Goal: Transaction & Acquisition: Register for event/course

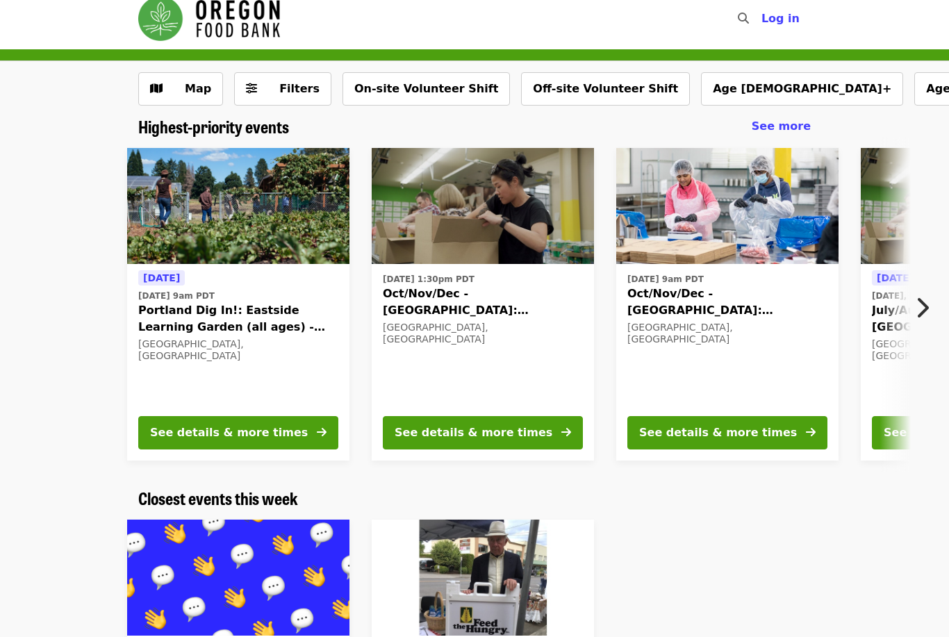
scroll to position [13, 0]
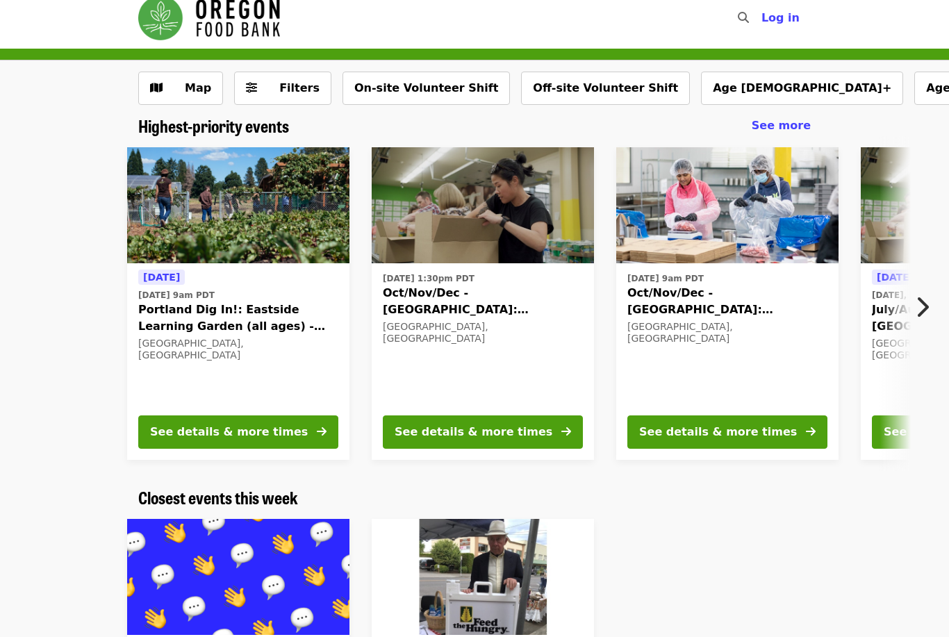
click at [924, 310] on icon "chevron-right icon" at bounding box center [922, 307] width 14 height 26
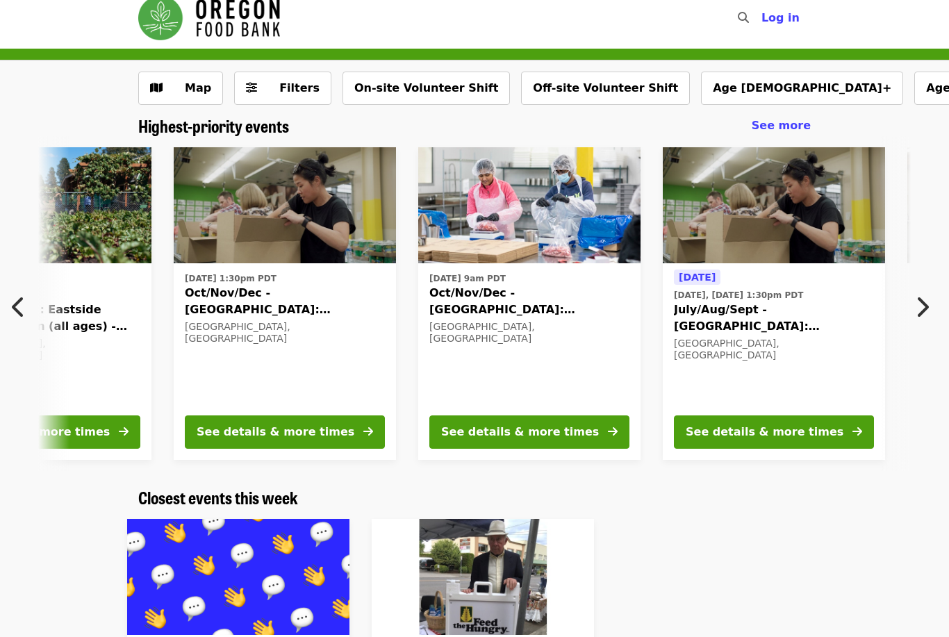
scroll to position [0, 627]
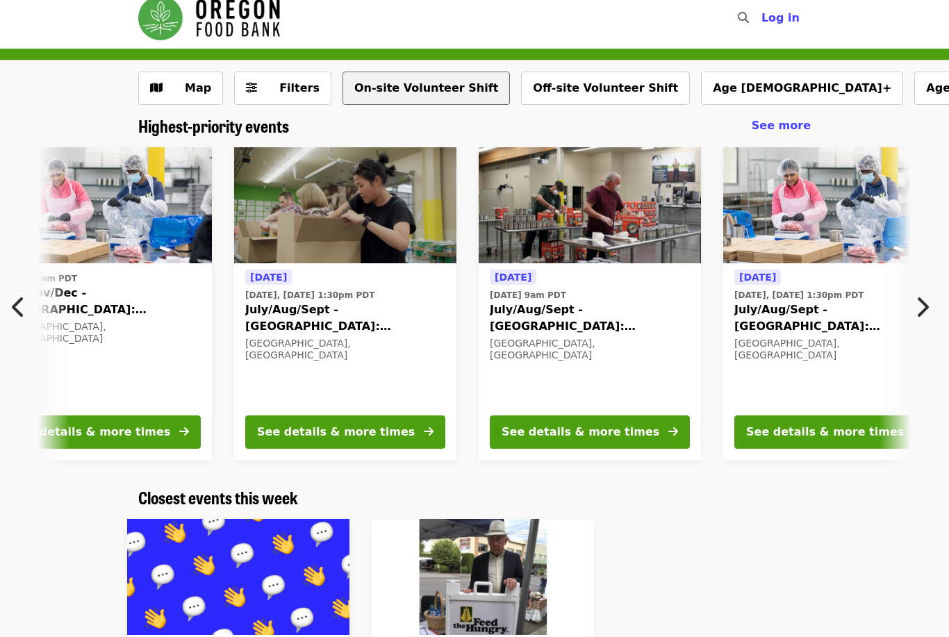
click at [391, 89] on button "On-site Volunteer Shift" at bounding box center [426, 88] width 167 height 33
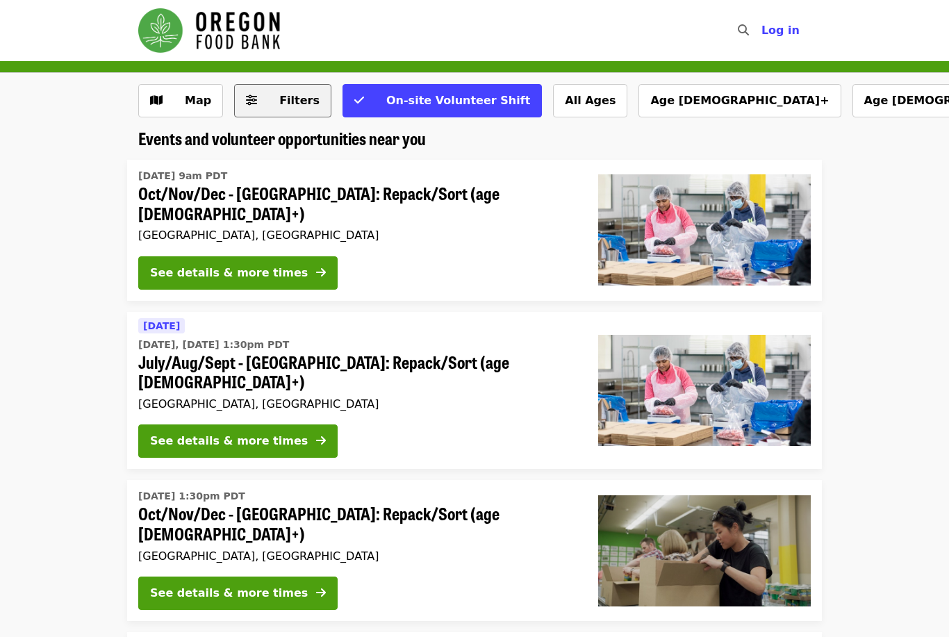
click at [254, 98] on button "Filters" at bounding box center [282, 100] width 97 height 33
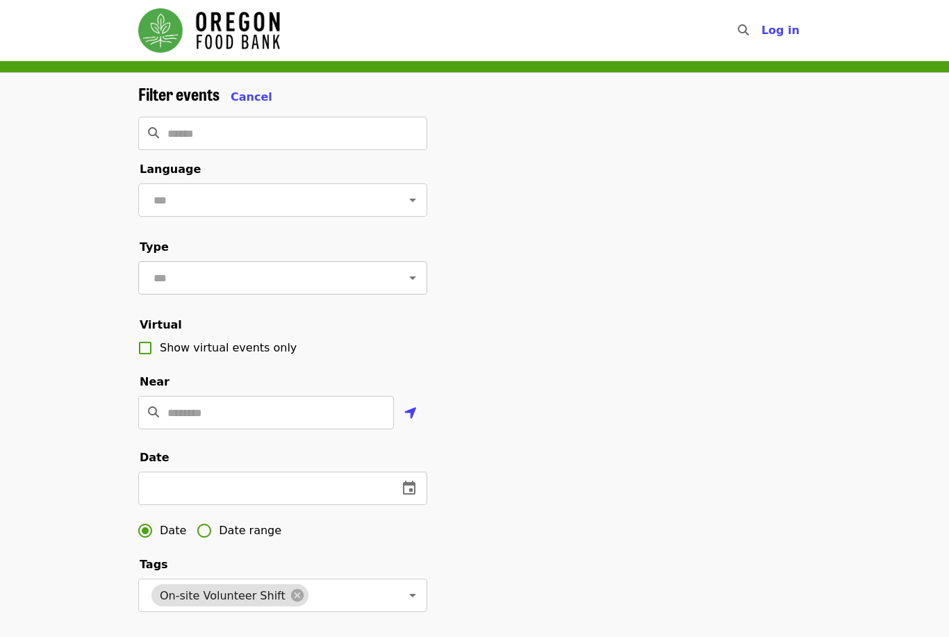
drag, startPoint x: 252, startPoint y: 266, endPoint x: 252, endPoint y: 254, distance: 12.5
click at [252, 265] on input "text" at bounding box center [265, 278] width 233 height 26
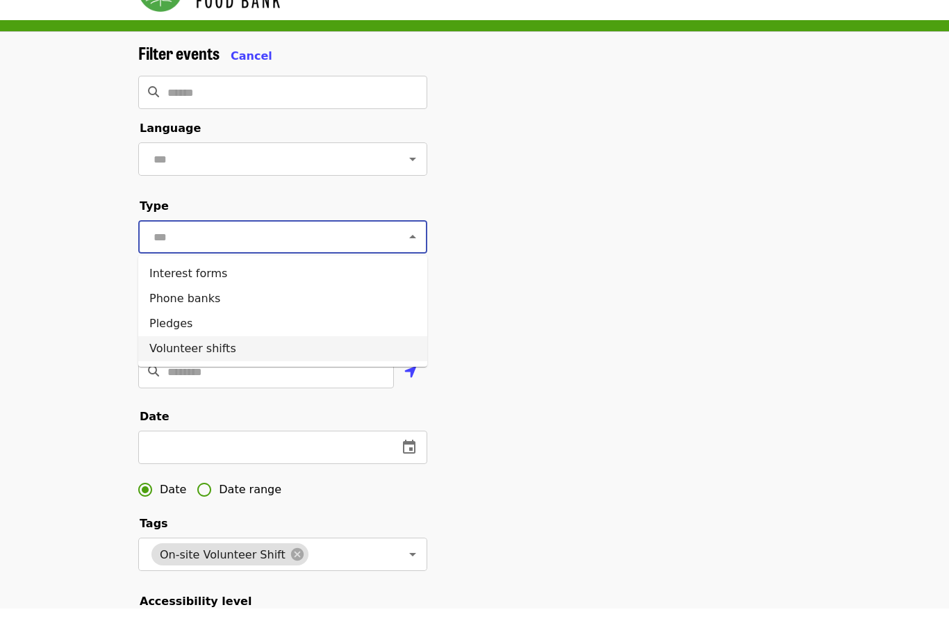
click at [243, 365] on li "Volunteer shifts" at bounding box center [282, 377] width 289 height 25
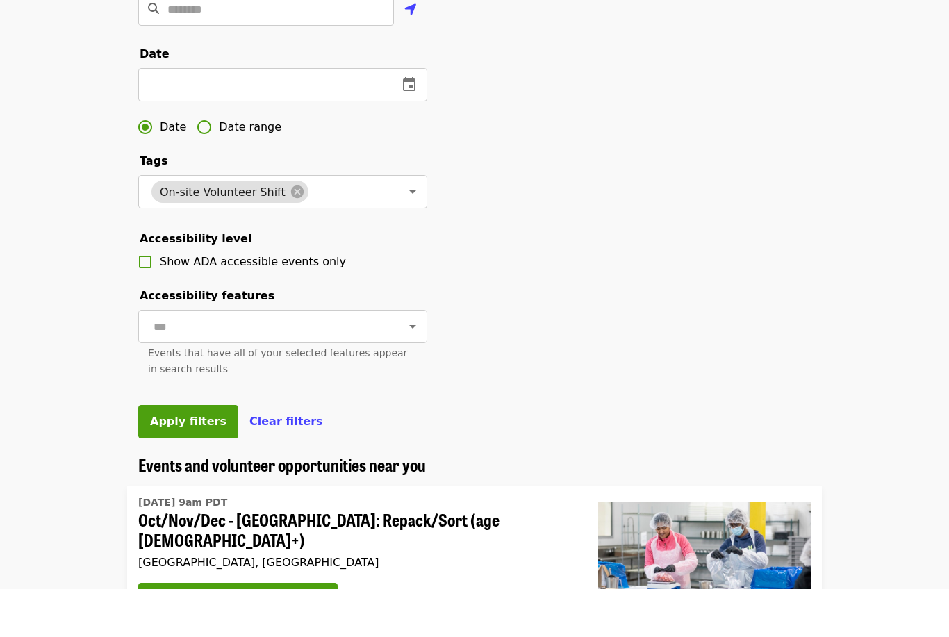
scroll to position [389, 0]
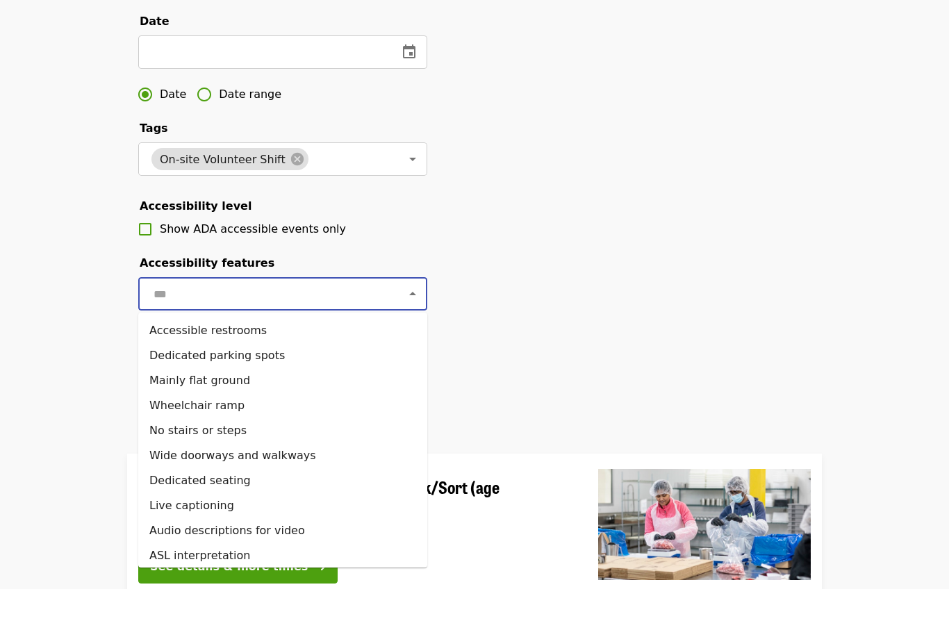
click at [358, 329] on input "text" at bounding box center [265, 342] width 233 height 26
click at [359, 329] on input "text" at bounding box center [265, 342] width 233 height 26
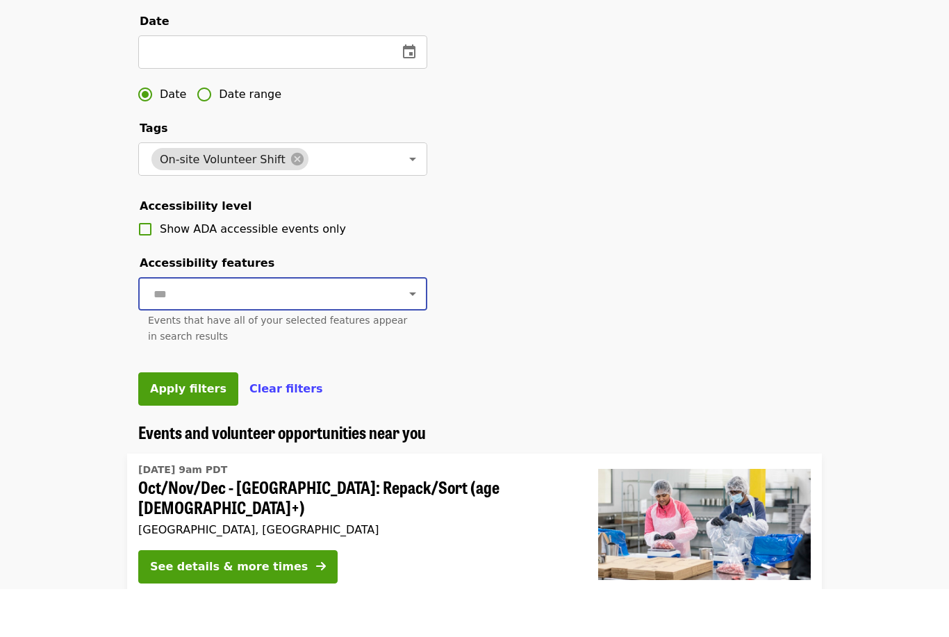
click at [359, 329] on input "text" at bounding box center [265, 342] width 233 height 26
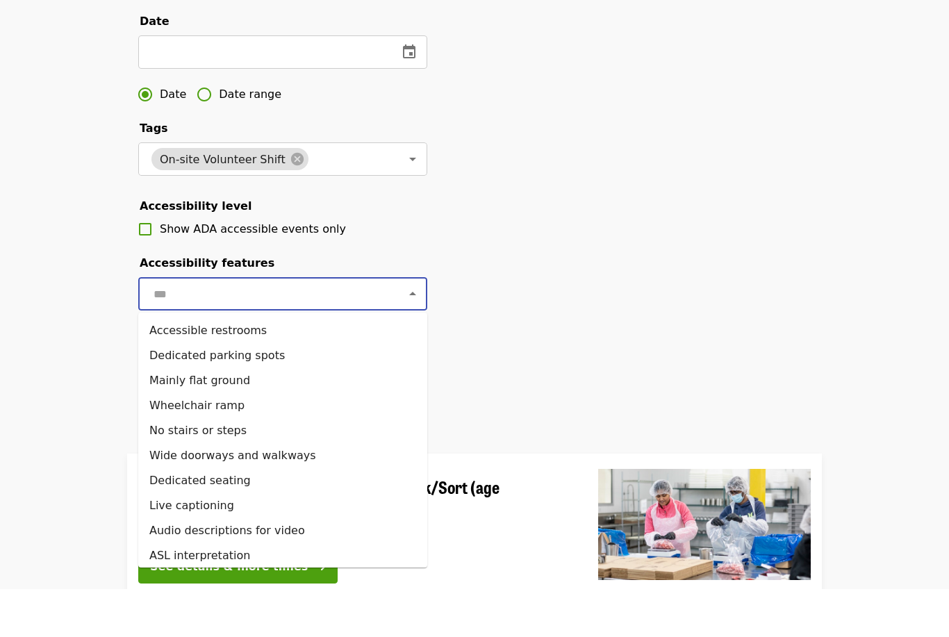
click at [359, 329] on input "text" at bounding box center [265, 342] width 233 height 26
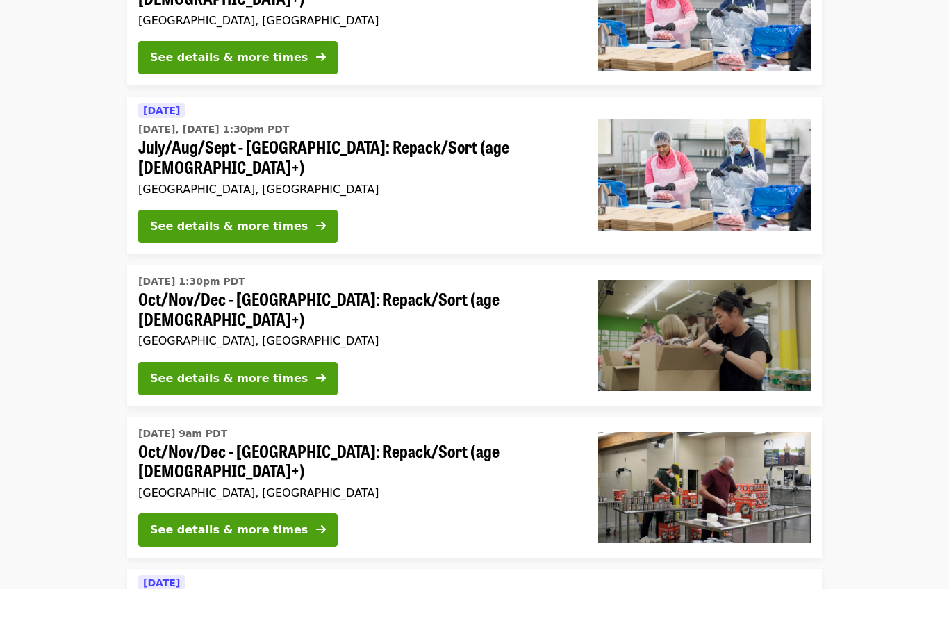
scroll to position [899, 0]
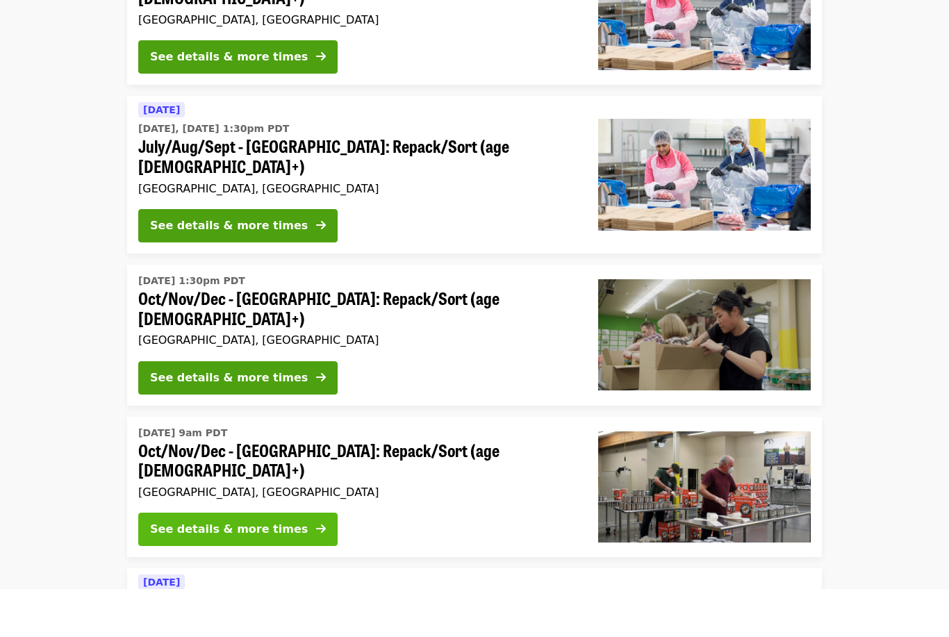
click at [272, 569] on div "See details & more times" at bounding box center [229, 577] width 158 height 17
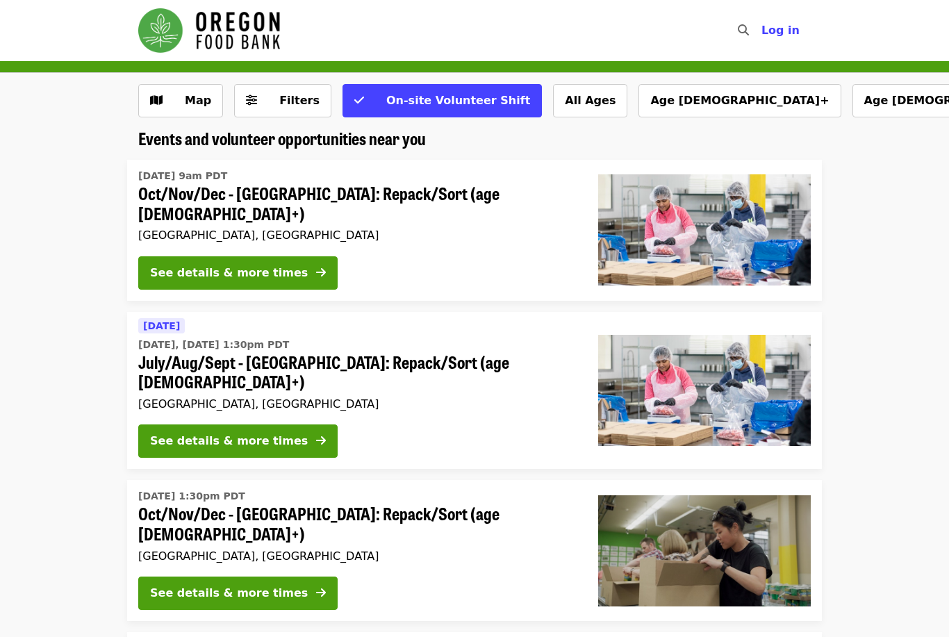
click at [853, 104] on button "Age [DEMOGRAPHIC_DATA]+" at bounding box center [954, 100] width 202 height 33
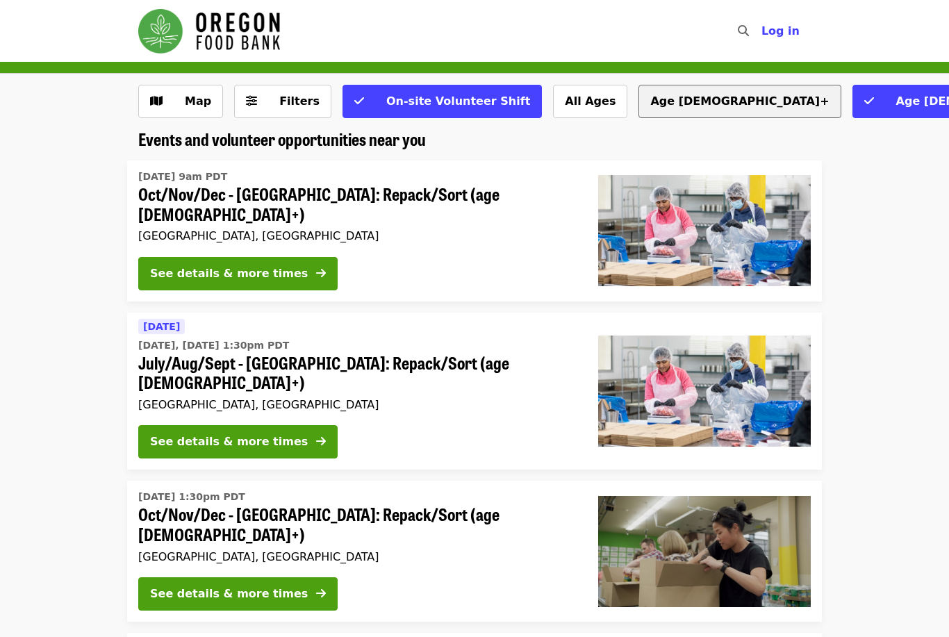
click at [639, 101] on button "Age [DEMOGRAPHIC_DATA]+" at bounding box center [740, 100] width 202 height 33
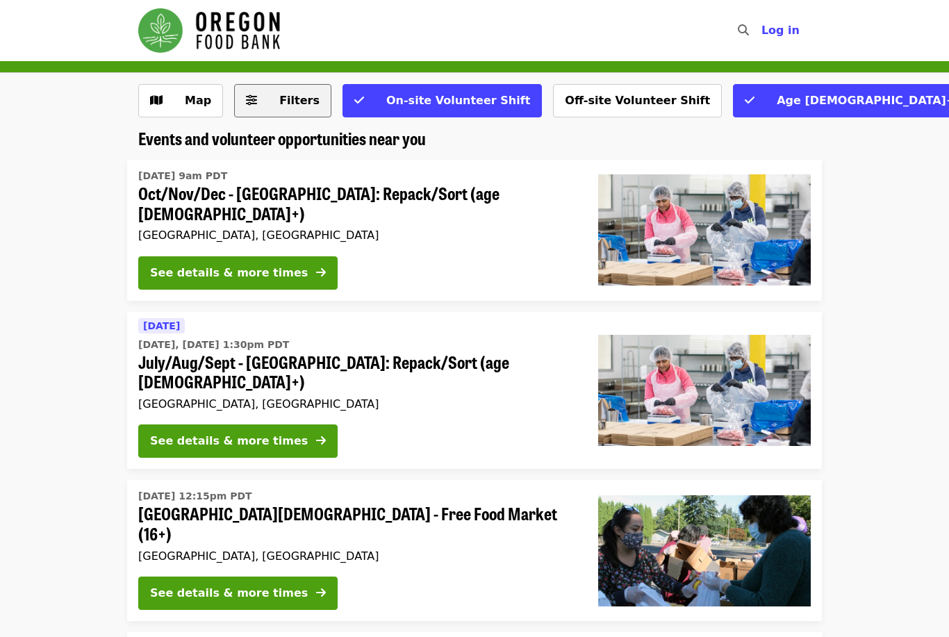
click at [271, 104] on span "Filters" at bounding box center [292, 100] width 54 height 17
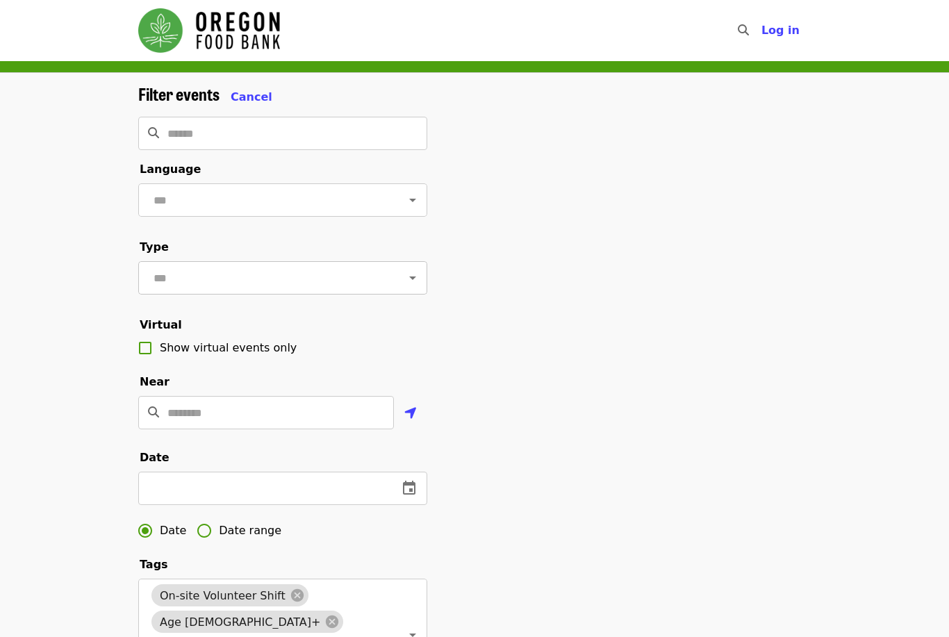
click at [236, 285] on input "text" at bounding box center [265, 278] width 233 height 26
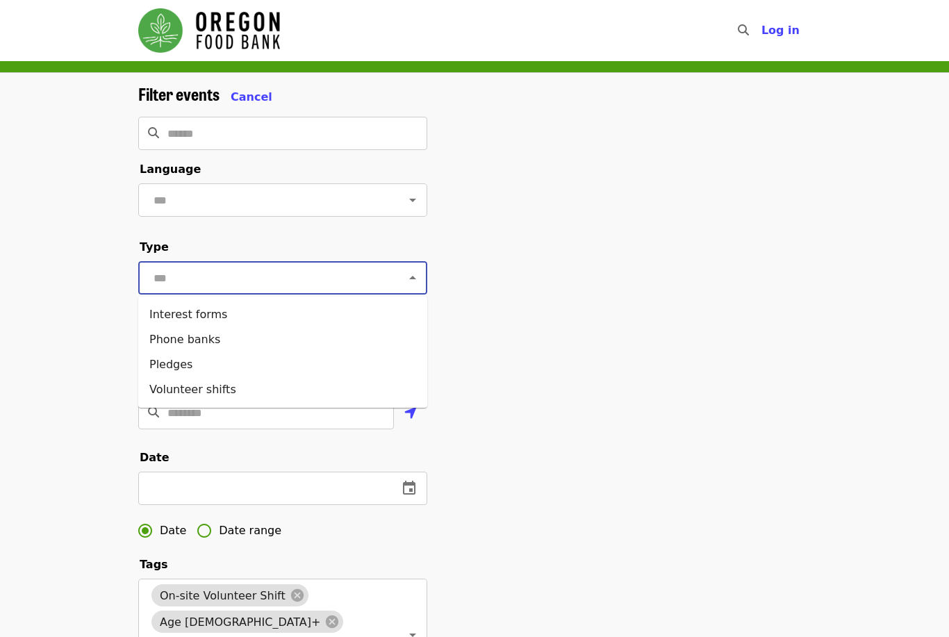
click at [236, 285] on input "text" at bounding box center [265, 278] width 233 height 26
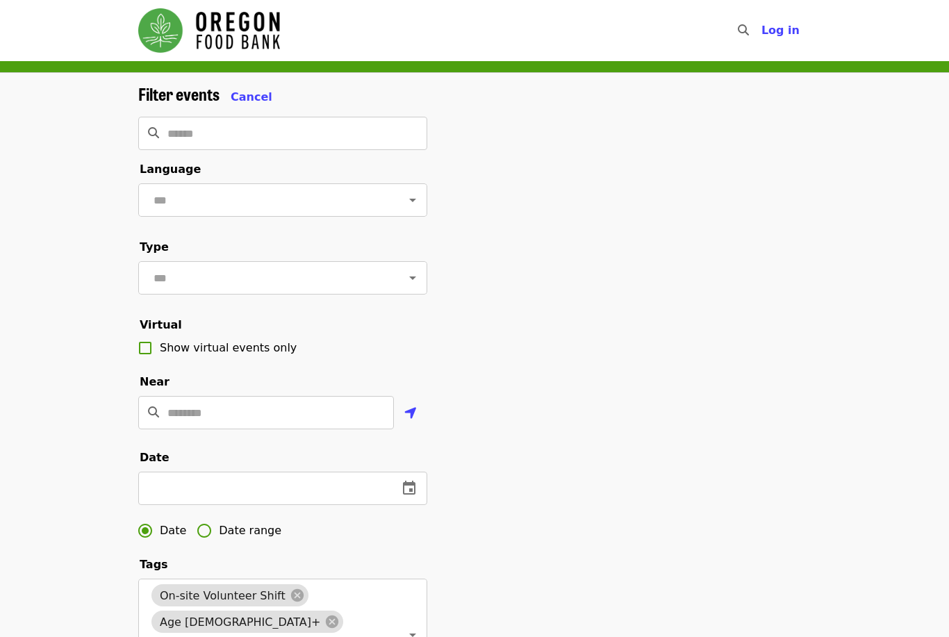
click at [67, 291] on div "Filter events Cancel ​ Language ​ Type ​ Virtual Show virtual events only Near …" at bounding box center [474, 505] width 949 height 865
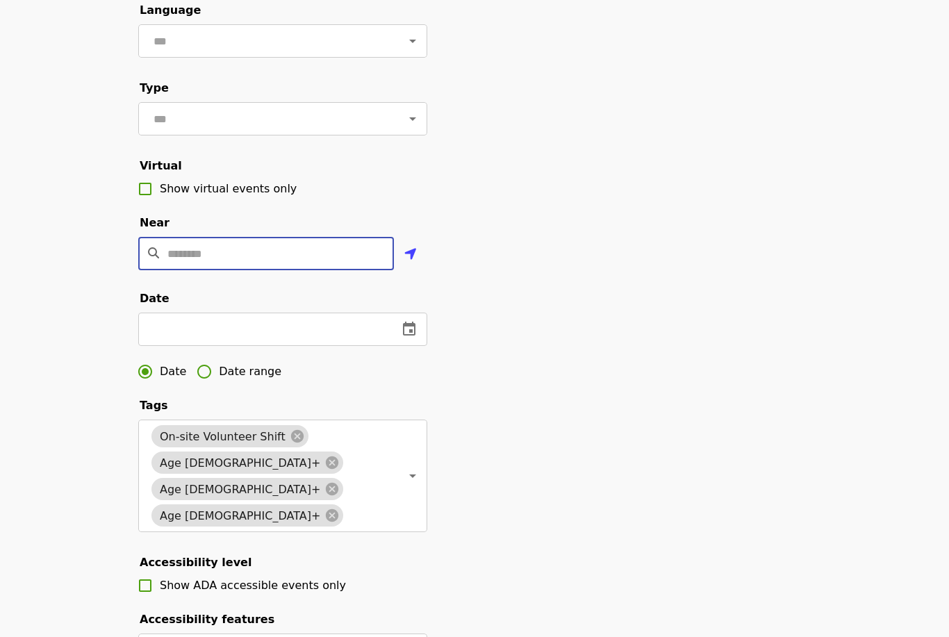
click at [281, 262] on input "Location" at bounding box center [280, 253] width 227 height 33
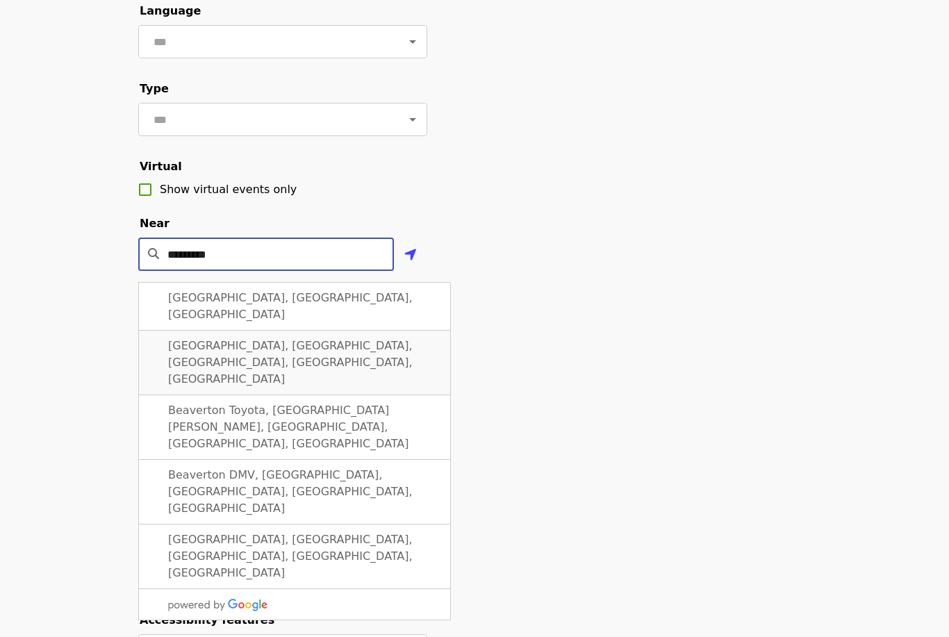
click at [336, 331] on div "Beaverton City Library, Southwest 5th Street, Beaverton, OR, USA" at bounding box center [294, 363] width 313 height 65
type input "**********"
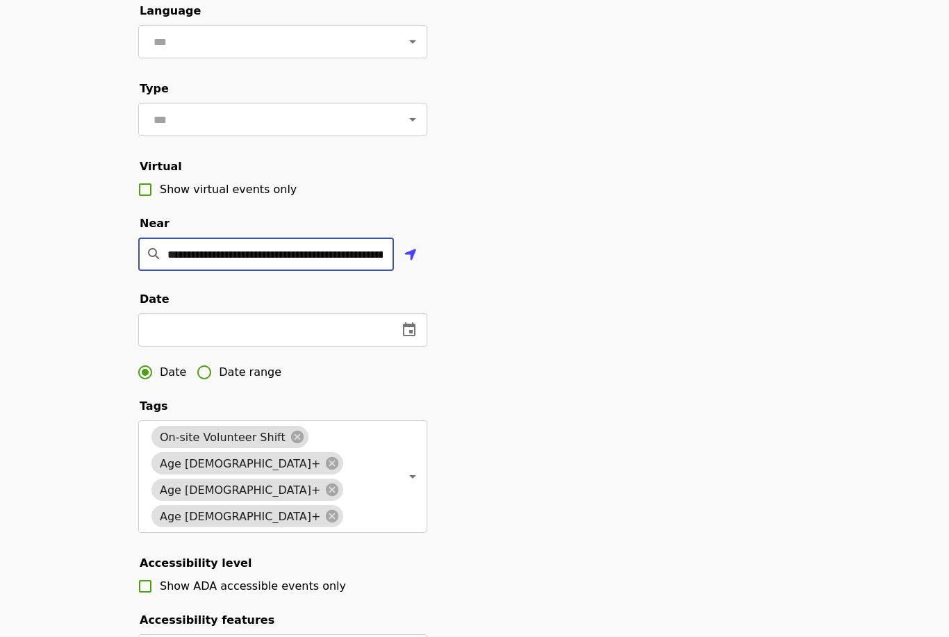
click at [329, 259] on input "**********" at bounding box center [280, 254] width 227 height 33
click at [370, 255] on input "**********" at bounding box center [280, 254] width 227 height 33
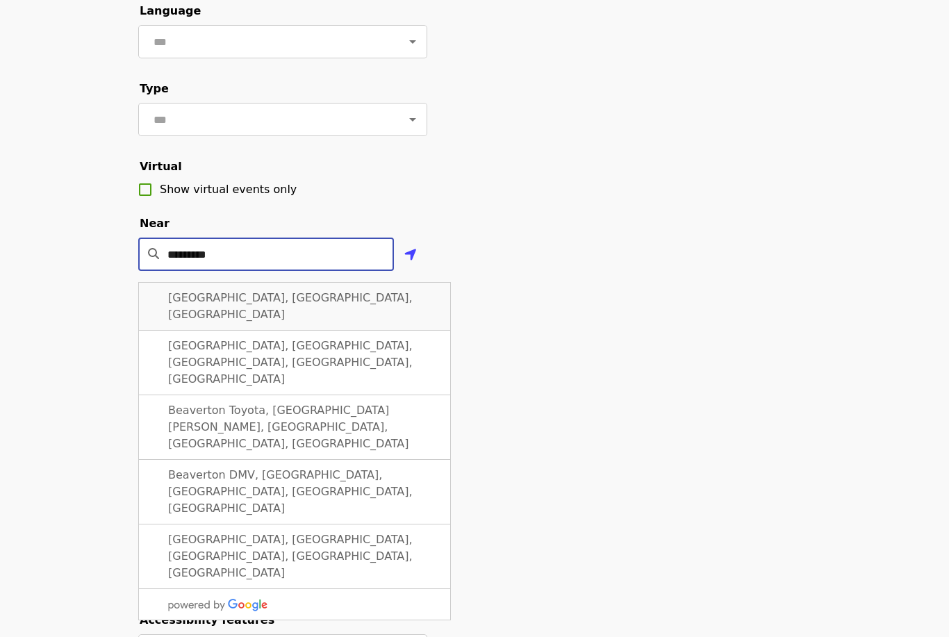
click at [409, 300] on div "Beaverton, OR, USA" at bounding box center [294, 306] width 313 height 49
type input "**********"
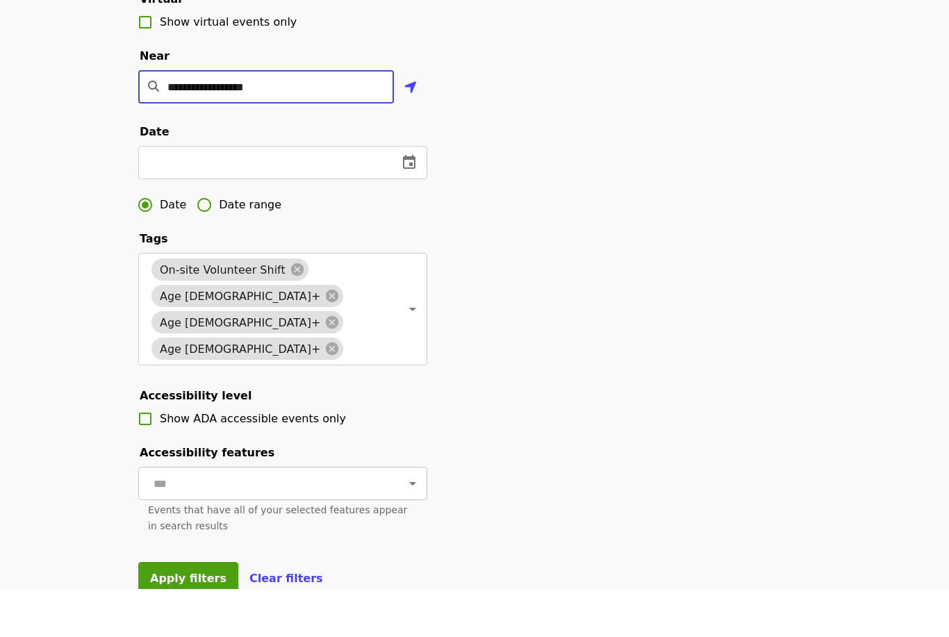
scroll to position [318, 0]
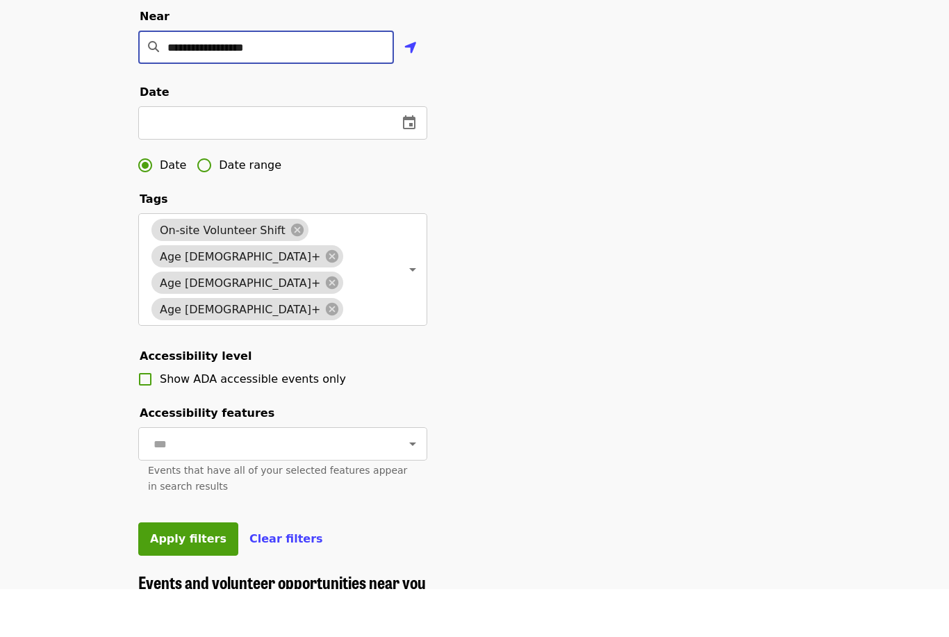
click at [188, 512] on div "**********" at bounding box center [282, 193] width 289 height 854
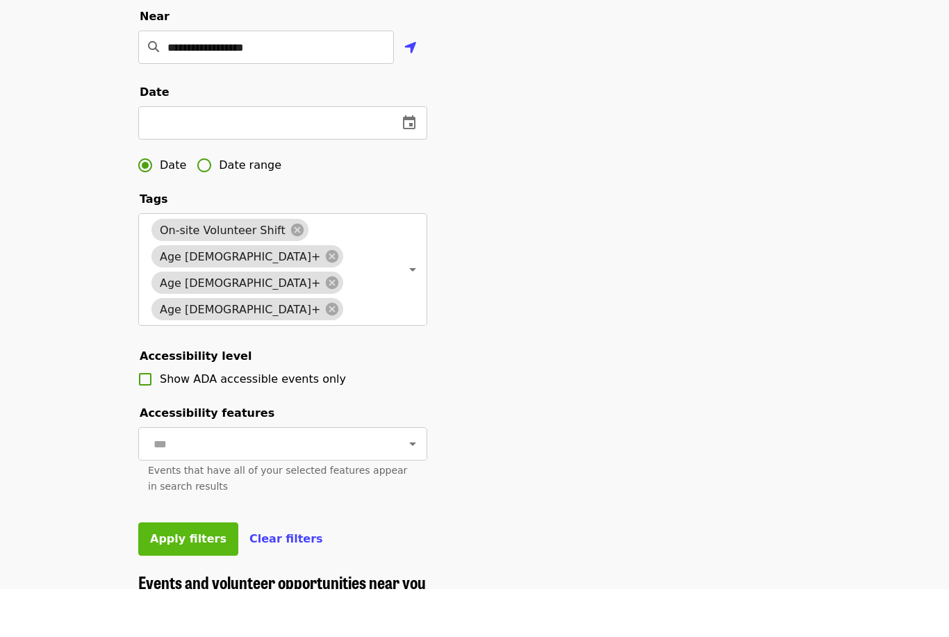
scroll to position [366, 0]
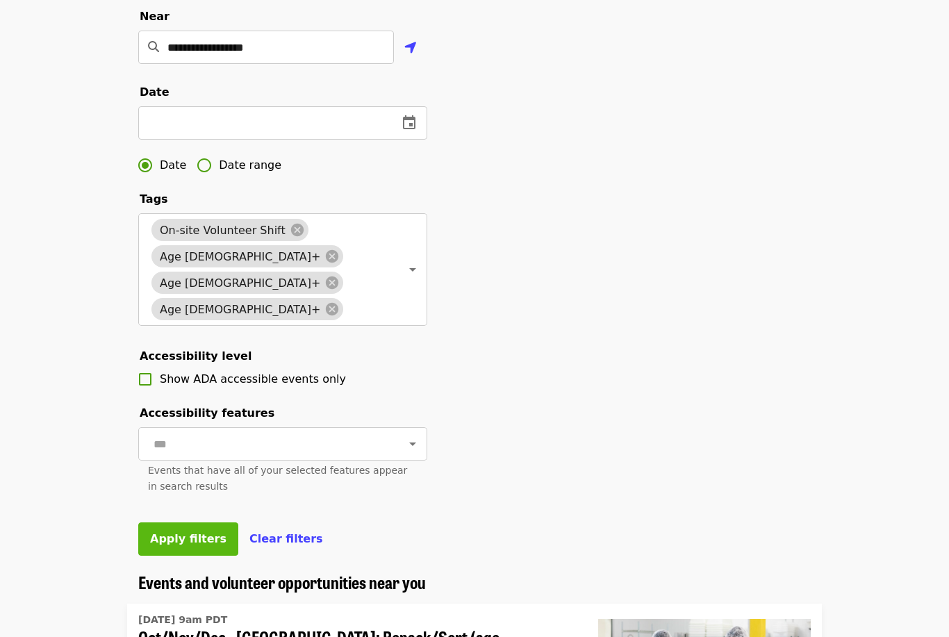
click at [190, 532] on span "Apply filters" at bounding box center [188, 538] width 76 height 13
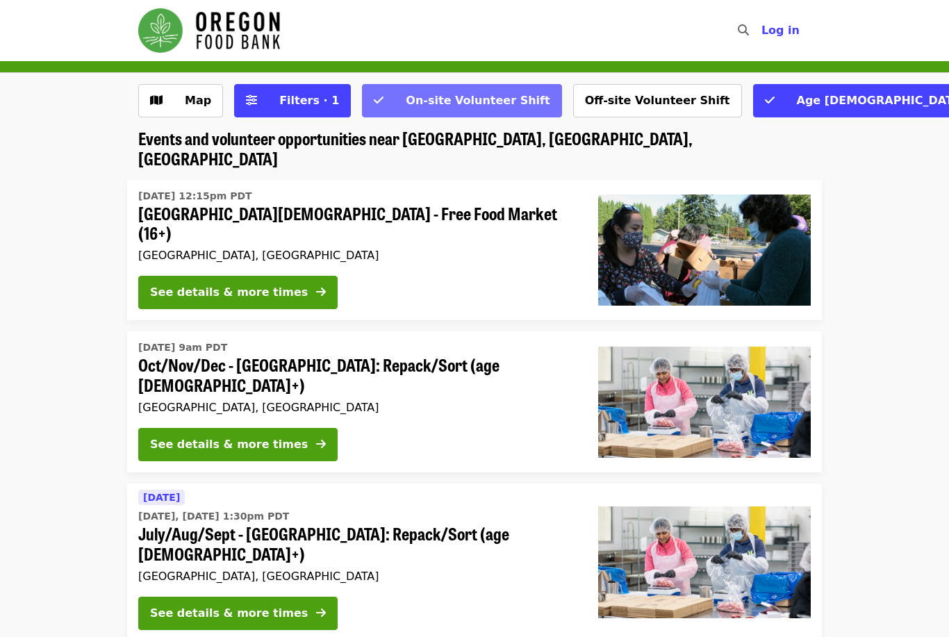
click at [384, 91] on button "On-site Volunteer Shift" at bounding box center [461, 100] width 199 height 33
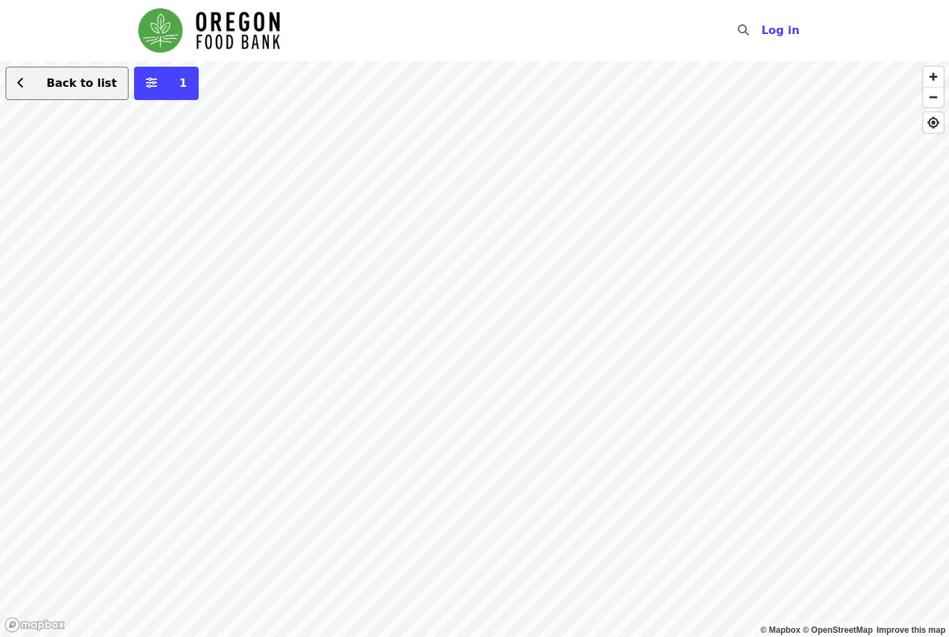
click at [74, 84] on span "Back to list" at bounding box center [82, 82] width 70 height 13
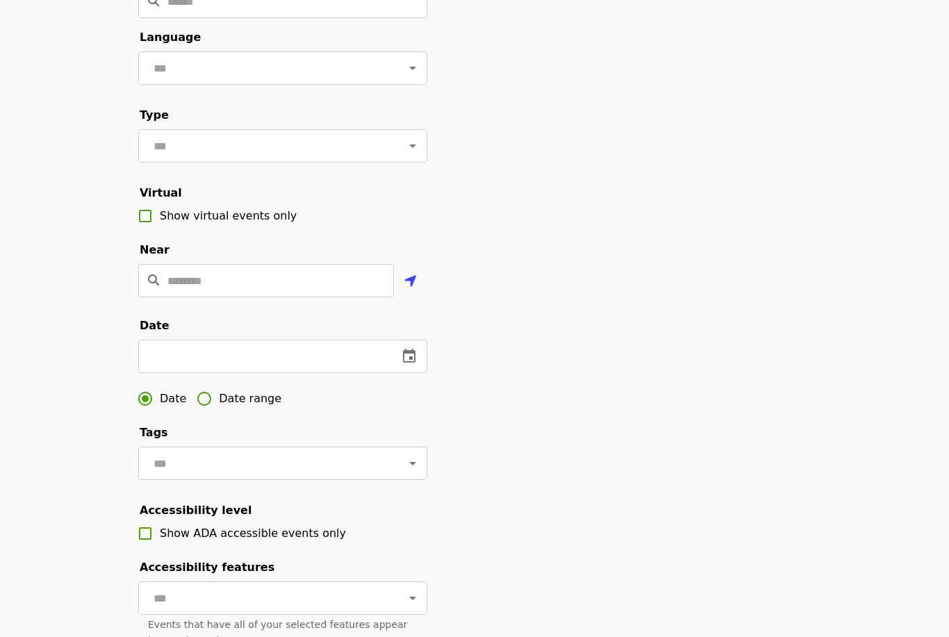
scroll to position [132, 0]
click at [426, 361] on div "​" at bounding box center [282, 356] width 289 height 33
click at [417, 357] on icon "change date" at bounding box center [409, 356] width 17 height 17
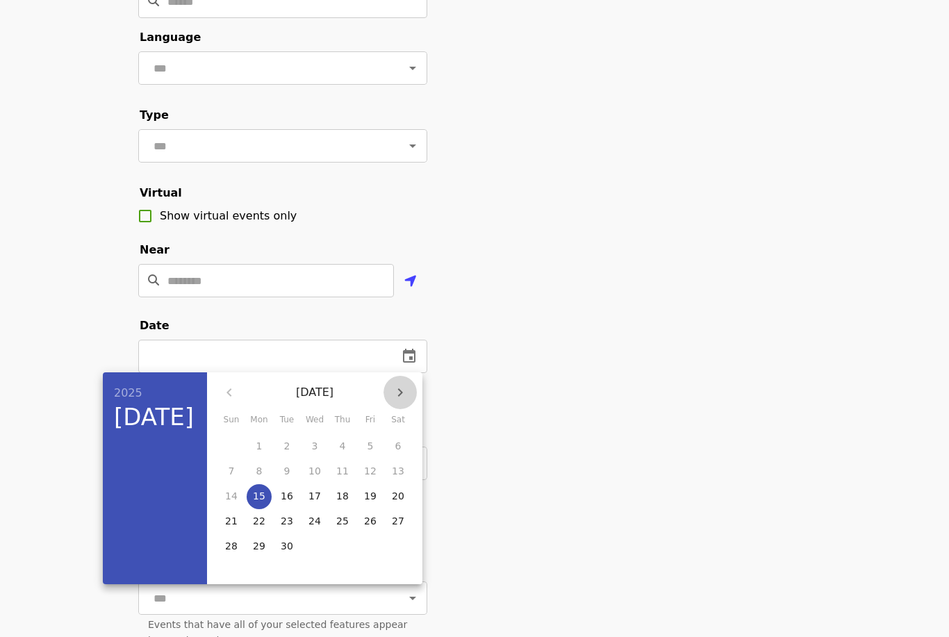
click at [400, 396] on icon "button" at bounding box center [400, 392] width 17 height 17
click at [256, 471] on p "6" at bounding box center [259, 471] width 6 height 14
type input "**********"
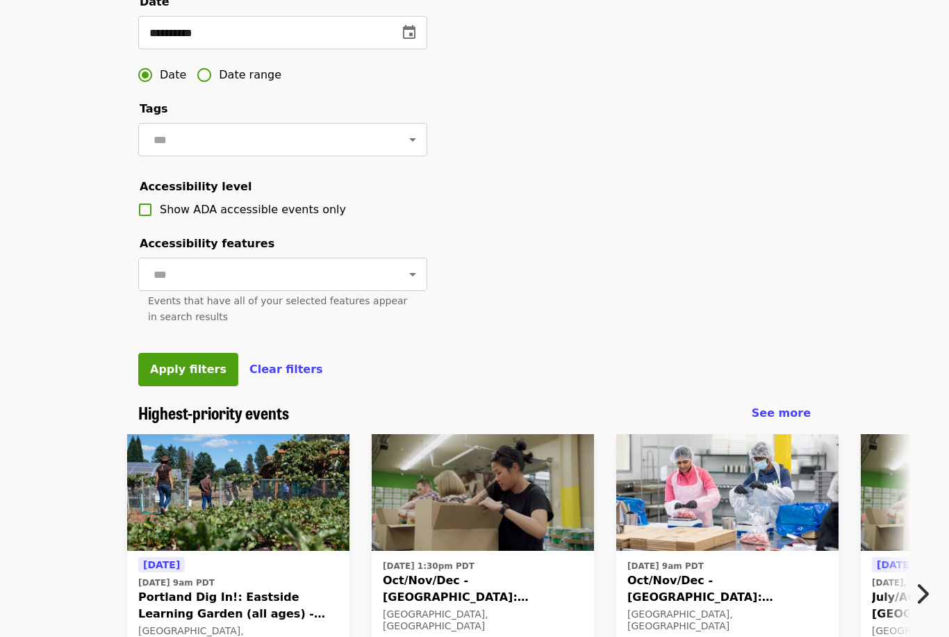
scroll to position [466, 0]
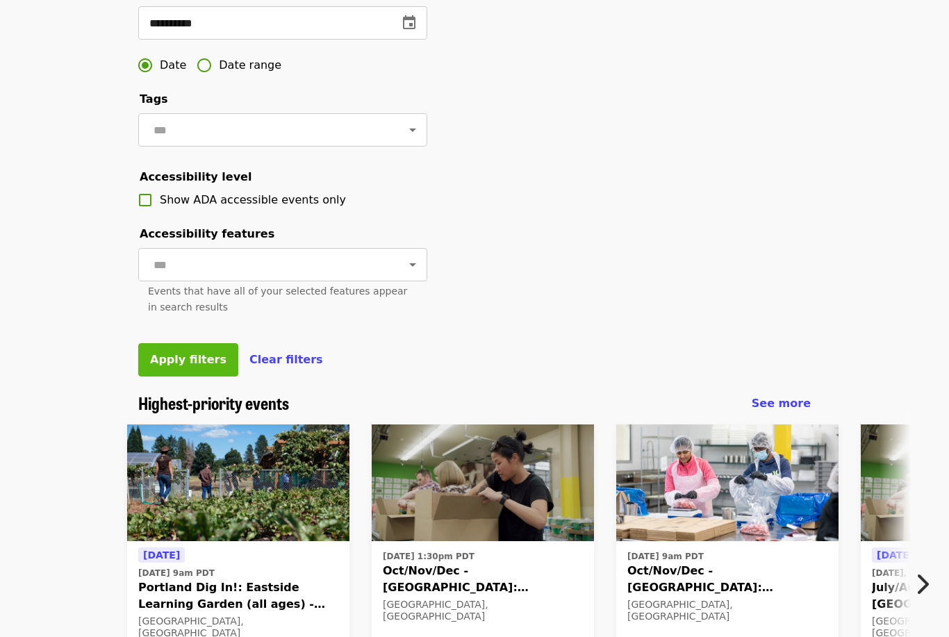
click at [193, 360] on span "Apply filters" at bounding box center [188, 359] width 76 height 13
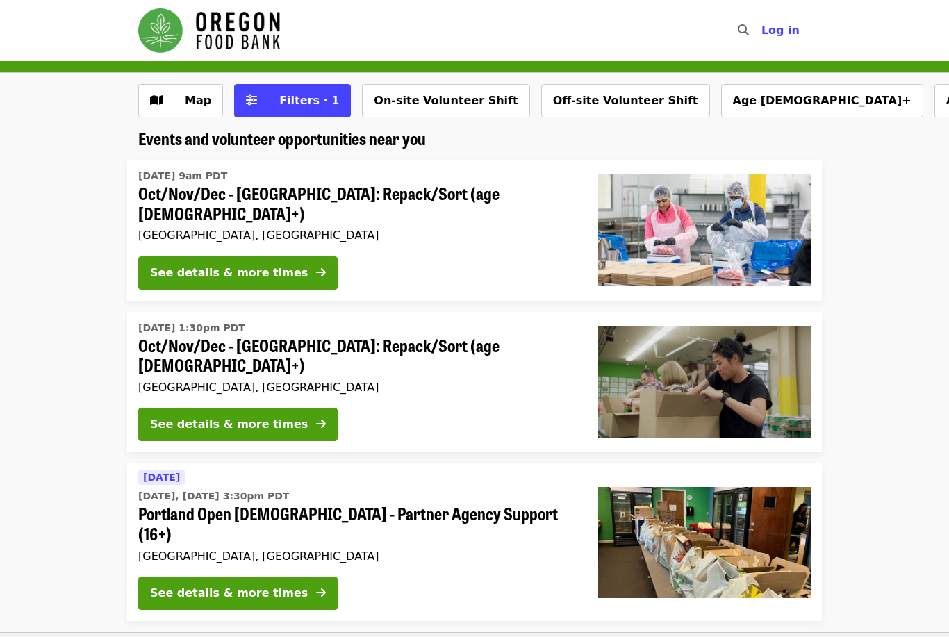
click at [584, 148] on div "Events and volunteer opportunities near you Thu, Oct 2 @ 9am PDT Oct/Nov/Dec - …" at bounding box center [474, 539] width 949 height 821
click at [303, 101] on span "Filters · 1" at bounding box center [309, 100] width 60 height 13
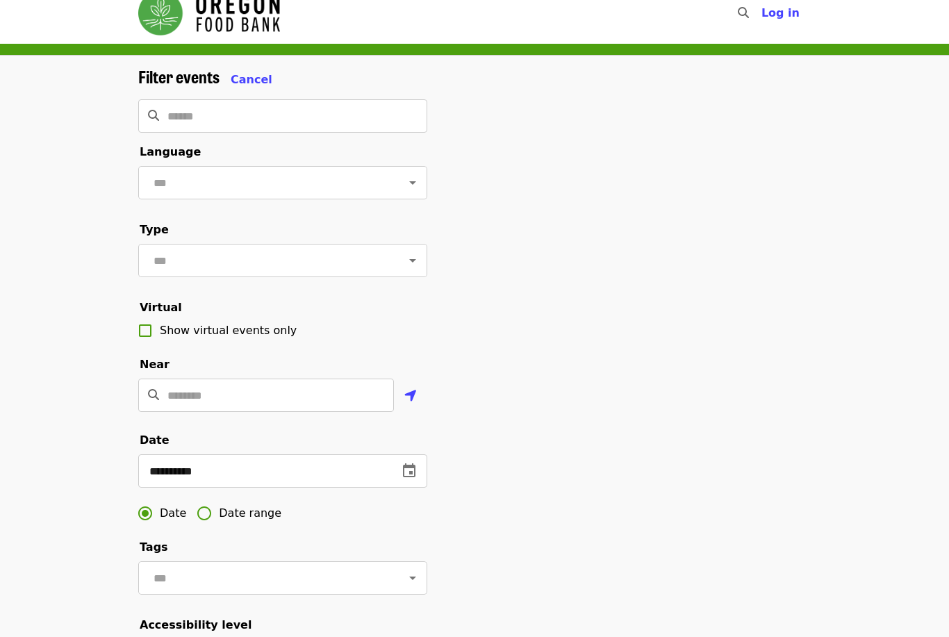
scroll to position [17, 0]
click at [366, 407] on input "Location" at bounding box center [280, 395] width 227 height 33
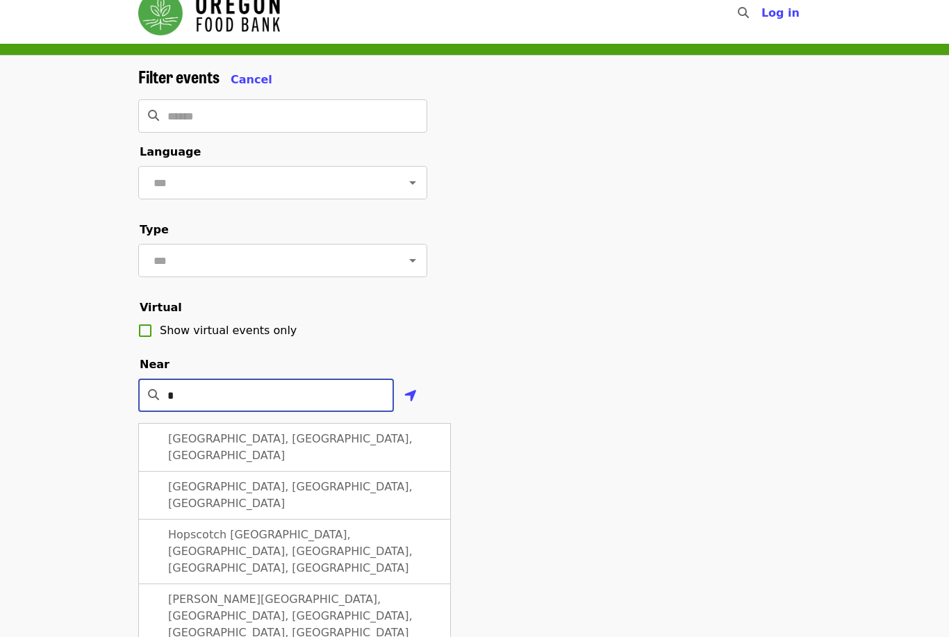
click at [188, 436] on span "Hillsboro, OR, USA" at bounding box center [290, 447] width 245 height 30
type input "**********"
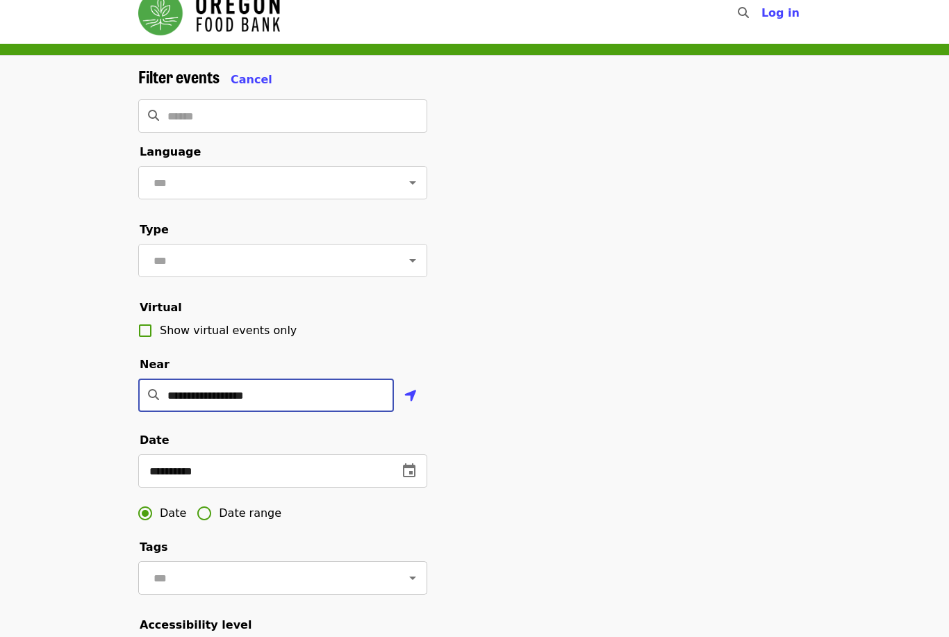
click at [175, 577] on input "text" at bounding box center [265, 578] width 233 height 26
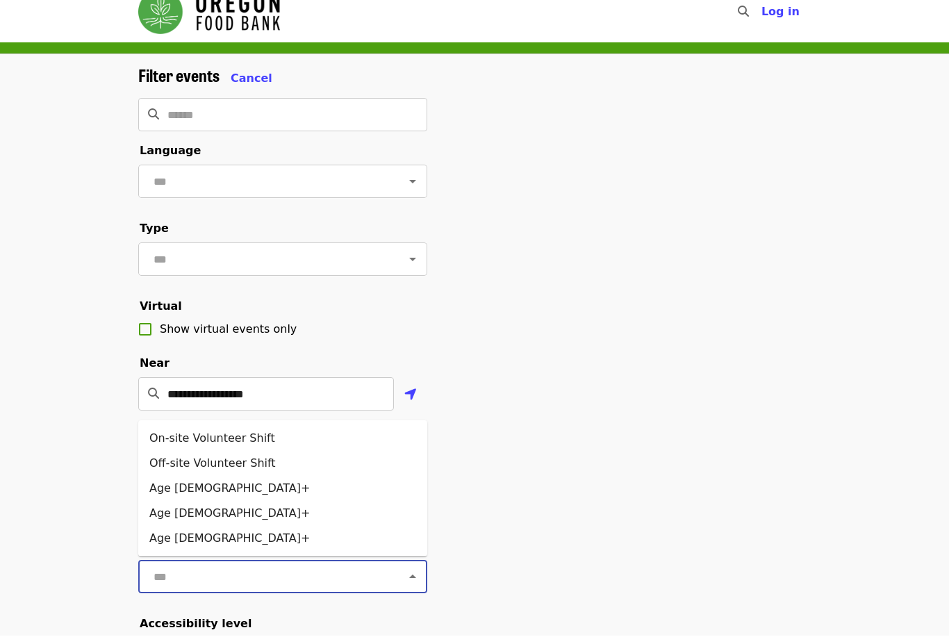
click at [883, 475] on div "**********" at bounding box center [474, 449] width 949 height 786
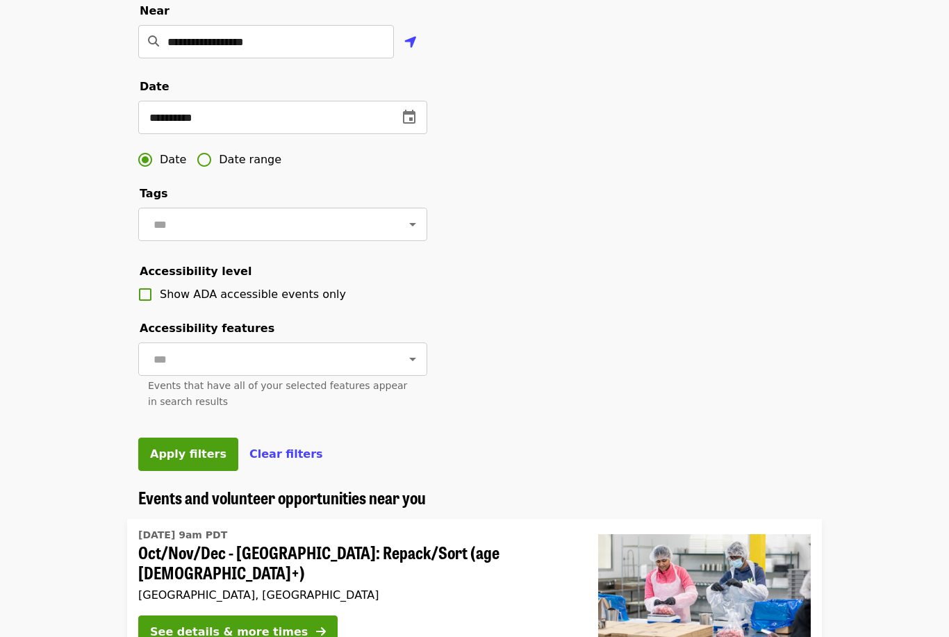
scroll to position [373, 0]
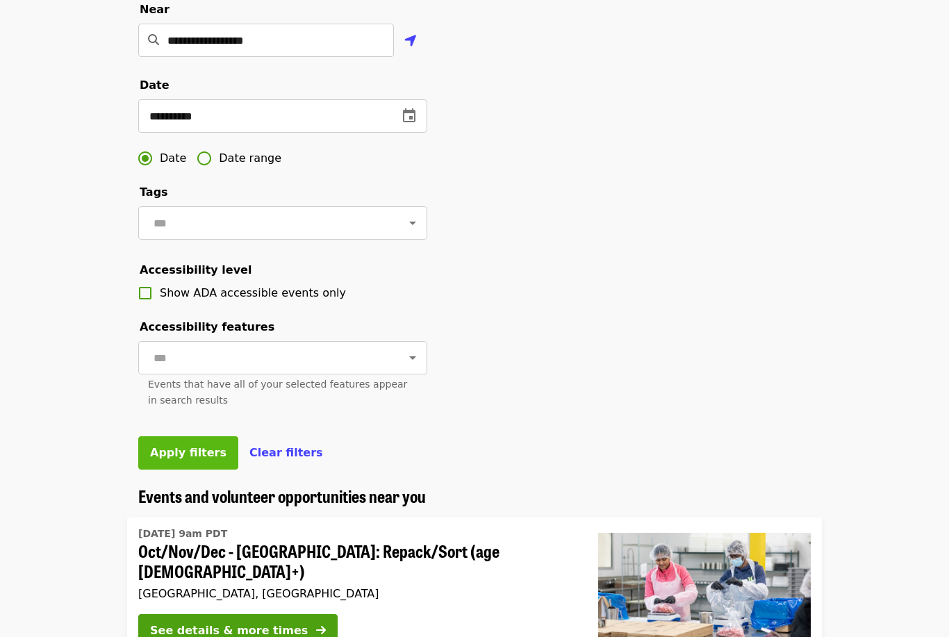
click at [179, 455] on span "Apply filters" at bounding box center [188, 452] width 76 height 13
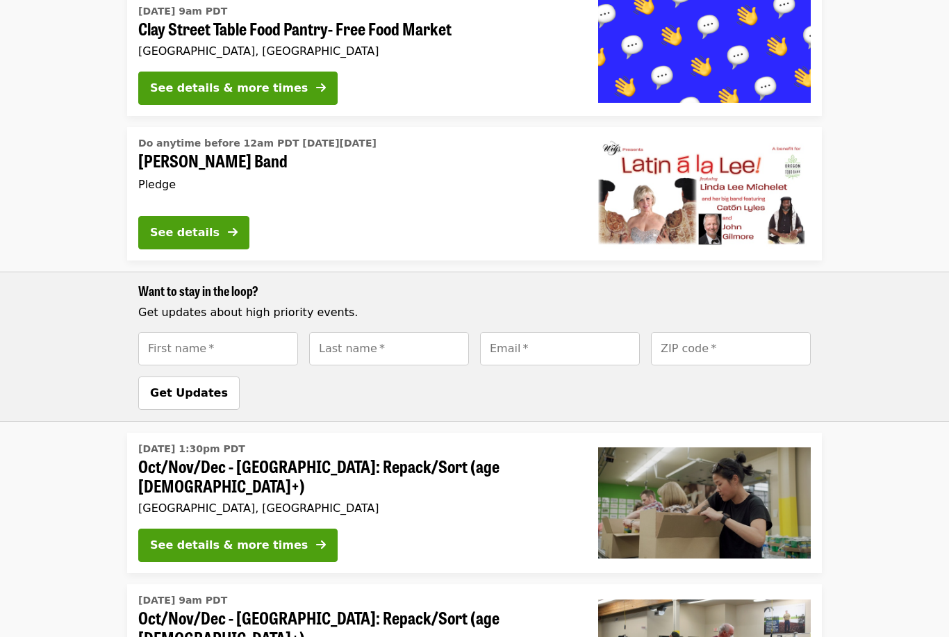
scroll to position [1913, 0]
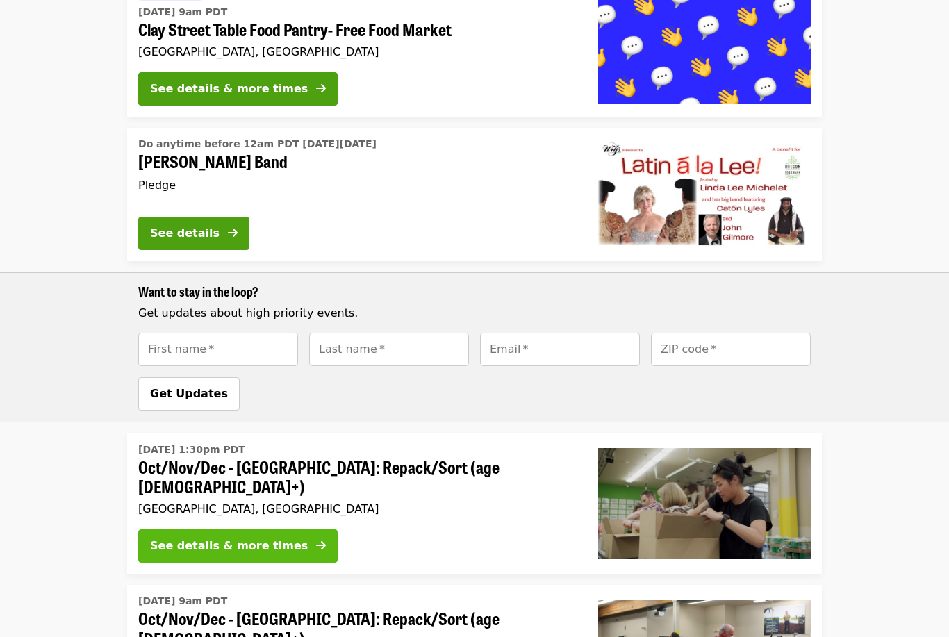
click at [288, 530] on button "See details & more times" at bounding box center [237, 546] width 199 height 33
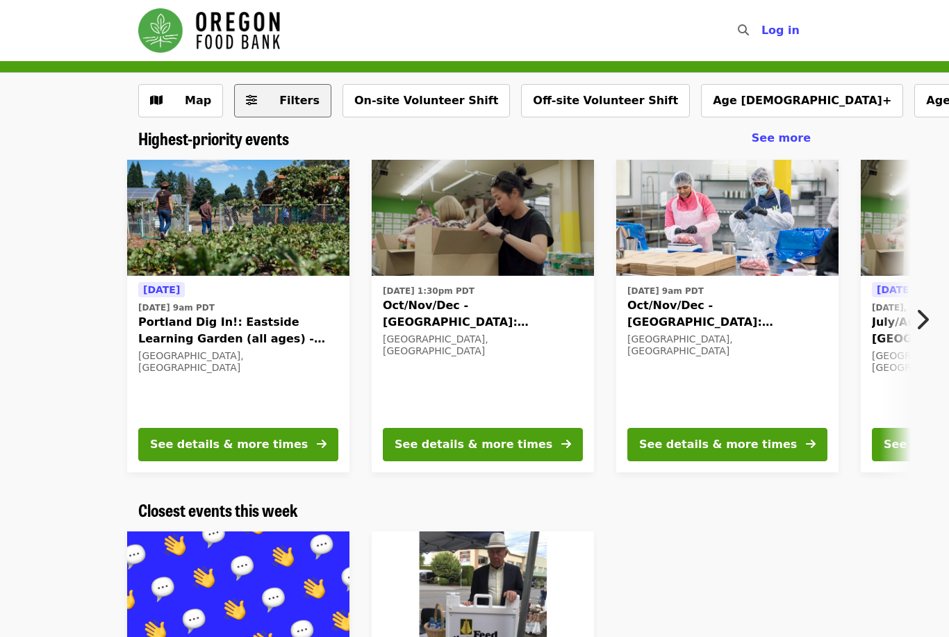
click at [304, 103] on span "Filters" at bounding box center [299, 100] width 40 height 13
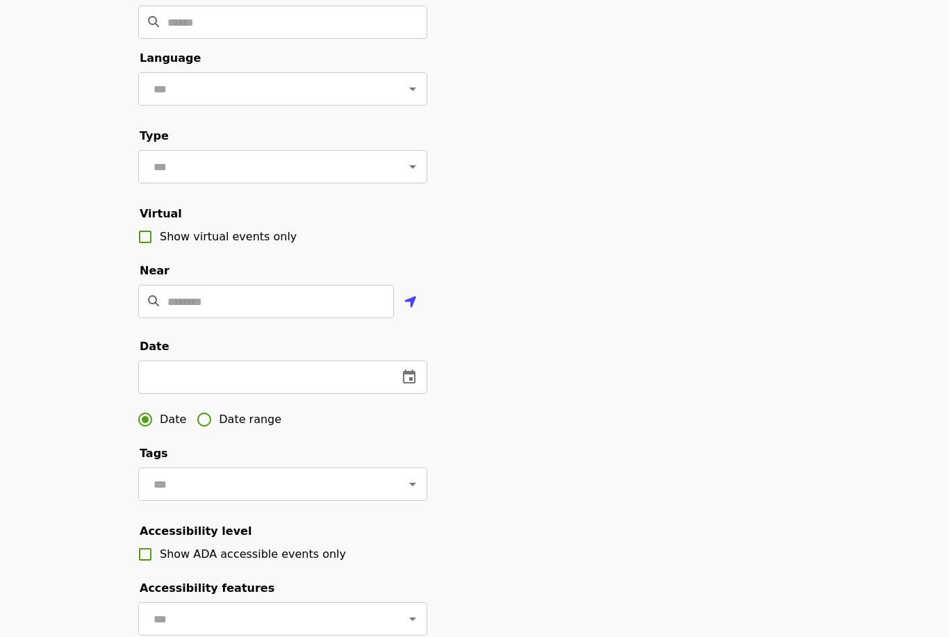
scroll to position [111, 0]
click at [419, 300] on button "Use my location" at bounding box center [410, 302] width 33 height 33
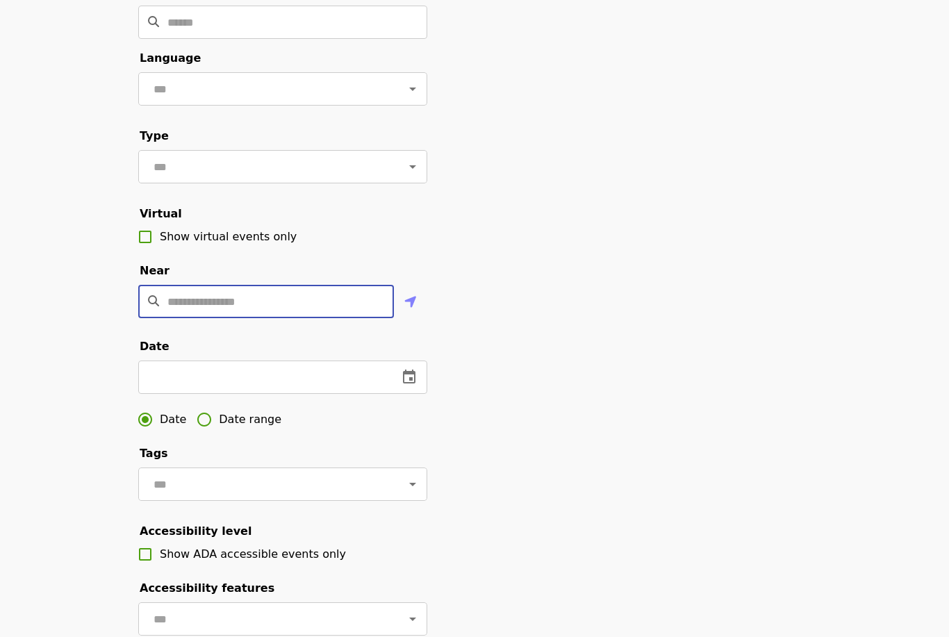
click at [310, 293] on input "Enter a location" at bounding box center [280, 301] width 227 height 33
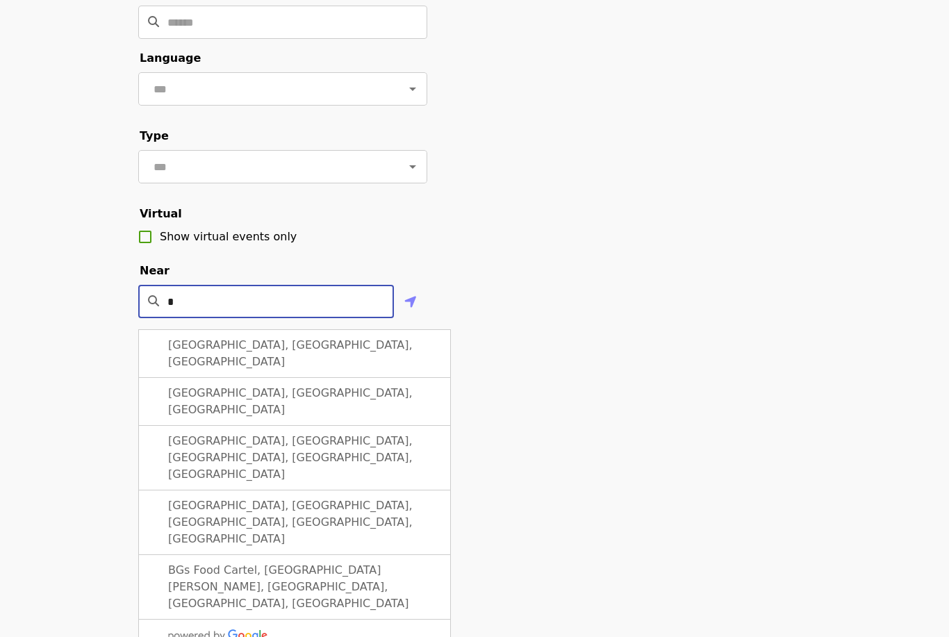
click at [183, 342] on span "Beaverton, OR, USA" at bounding box center [290, 353] width 245 height 30
type input "**********"
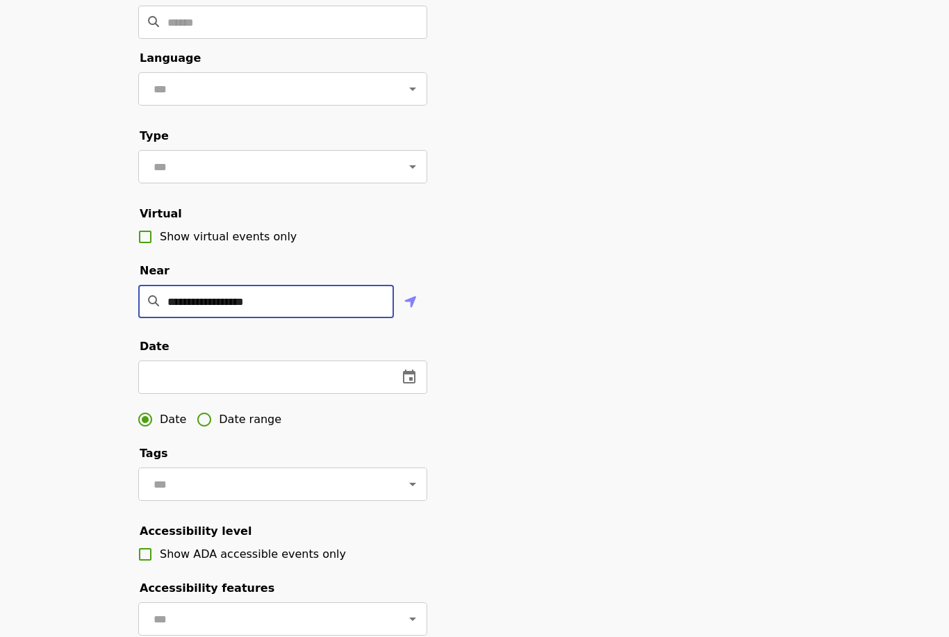
click at [796, 222] on div "**********" at bounding box center [474, 360] width 695 height 775
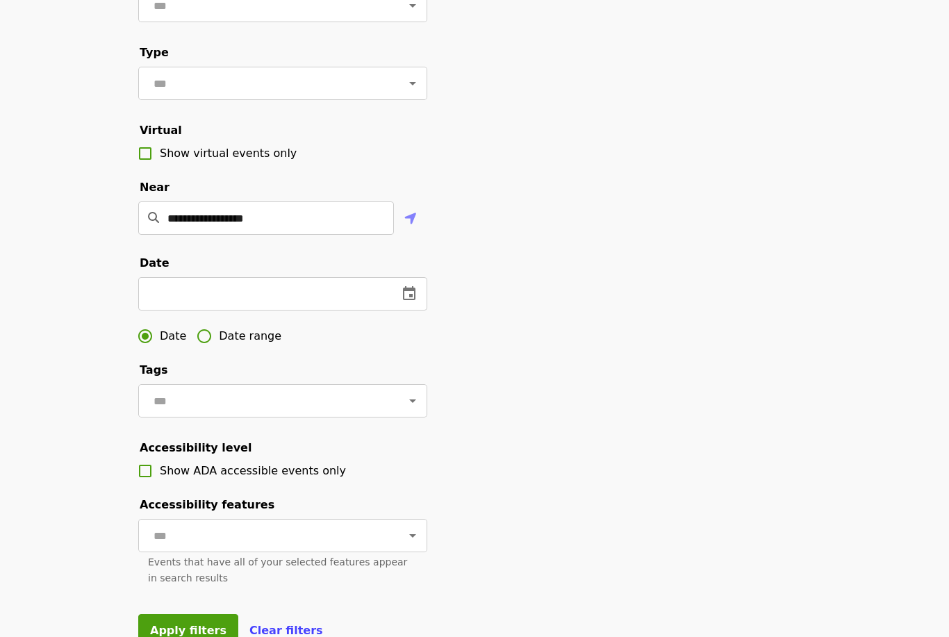
scroll to position [200, 0]
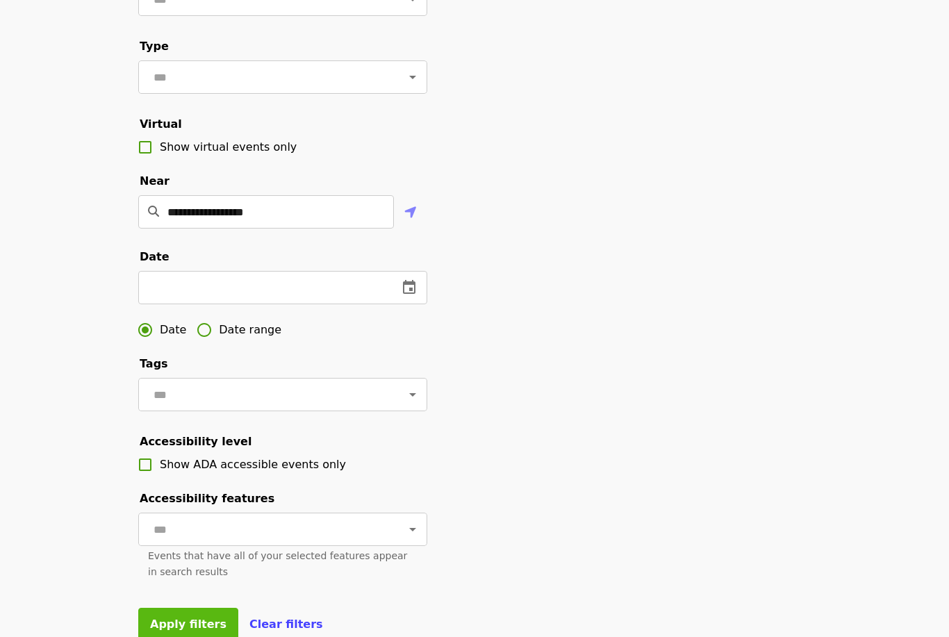
click at [170, 633] on button "Apply filters" at bounding box center [188, 625] width 100 height 33
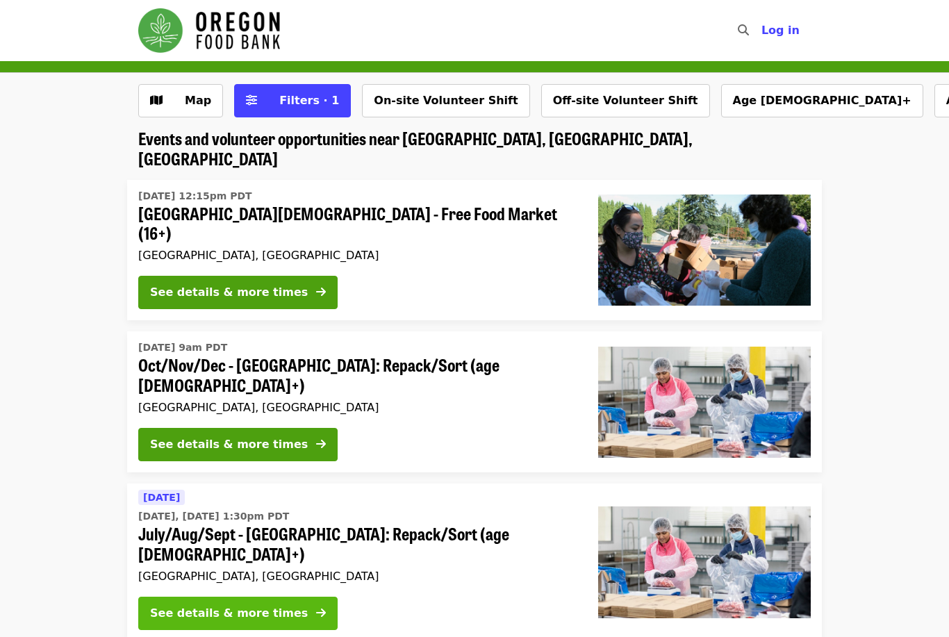
click at [211, 605] on div "See details & more times" at bounding box center [229, 613] width 158 height 17
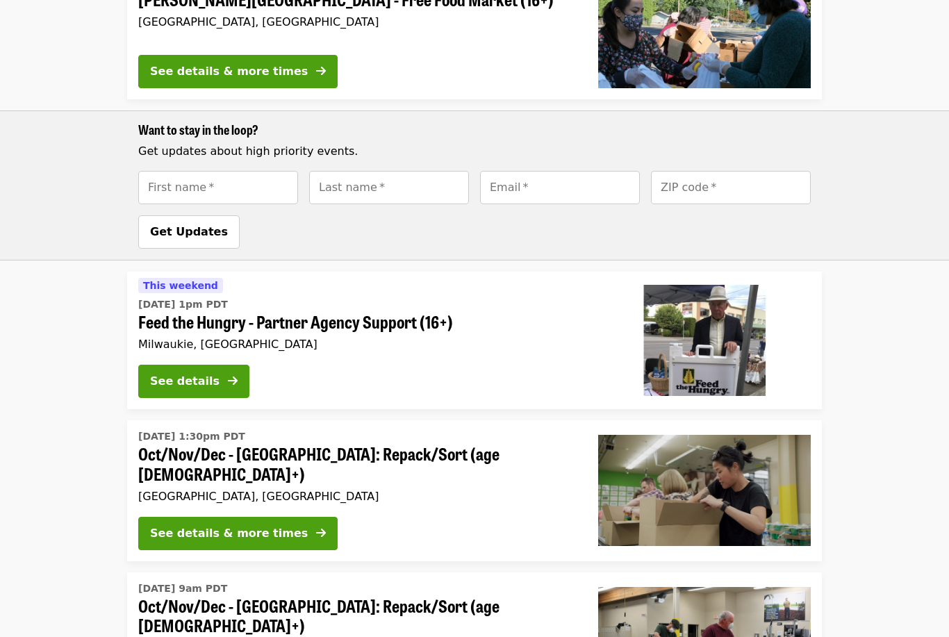
scroll to position [979, 0]
